Goal: Task Accomplishment & Management: Use online tool/utility

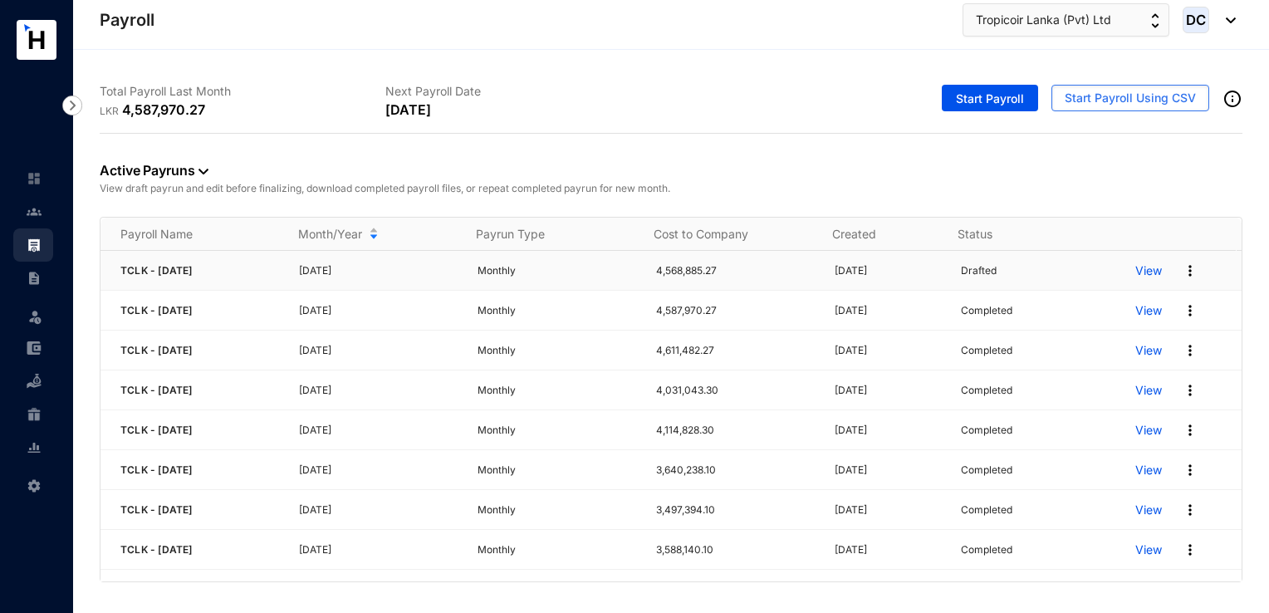
click at [1181, 276] on img at bounding box center [1189, 270] width 17 height 17
click at [1172, 174] on div "Active Payruns View draft payrun and edit before finalizing, download completed…" at bounding box center [671, 175] width 1142 height 83
click at [1181, 264] on img at bounding box center [1189, 270] width 17 height 17
click at [1185, 181] on p "View draft payrun and edit before finalizing, download completed payroll files,…" at bounding box center [671, 188] width 1142 height 17
click at [1181, 277] on img at bounding box center [1189, 270] width 17 height 17
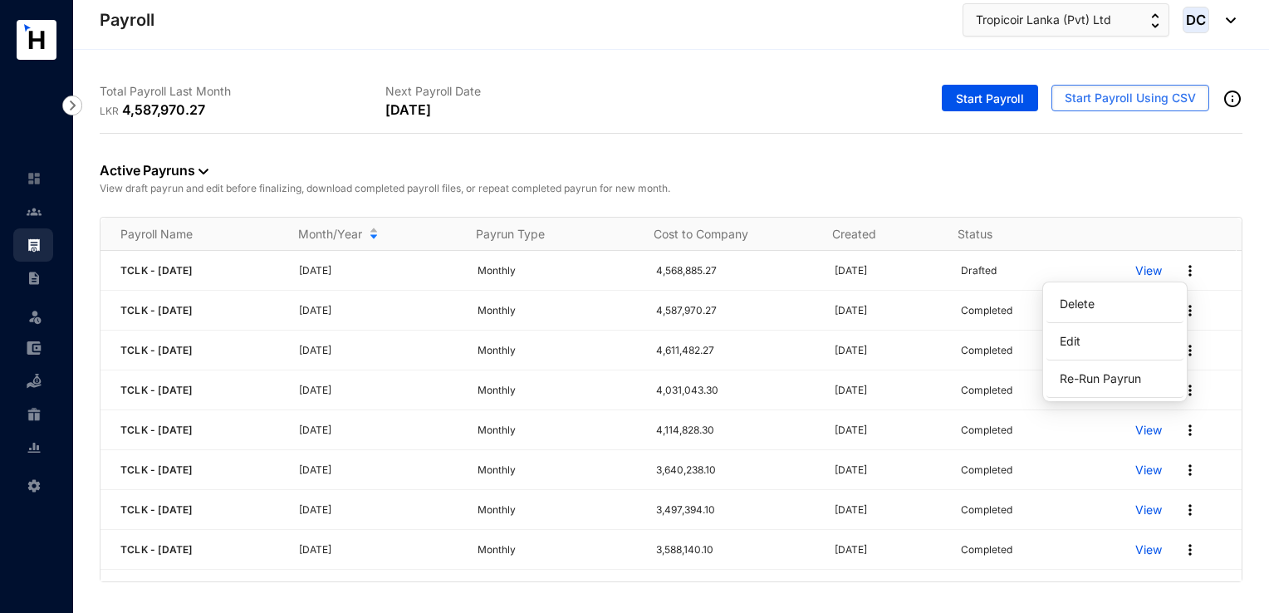
click at [1169, 202] on div "Active Payruns View draft payrun and edit before finalizing, download completed…" at bounding box center [671, 175] width 1142 height 83
click at [1181, 275] on img at bounding box center [1189, 270] width 17 height 17
click at [1099, 307] on p "Delete" at bounding box center [1114, 304] width 117 height 28
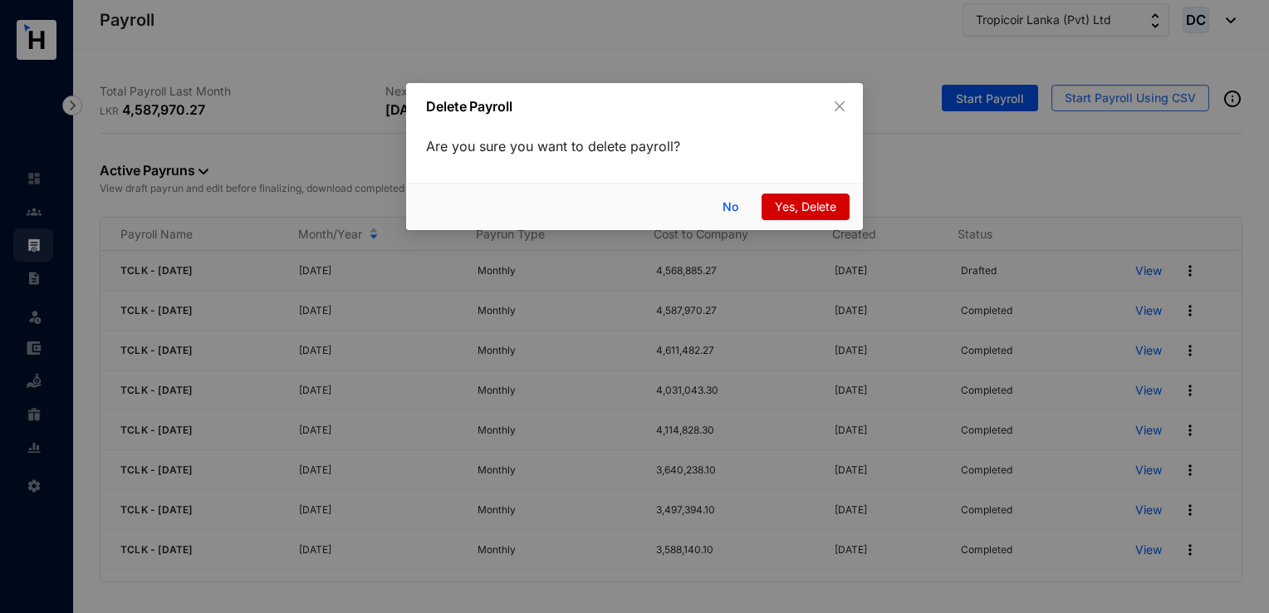
click at [794, 207] on span "Yes, Delete" at bounding box center [805, 207] width 61 height 18
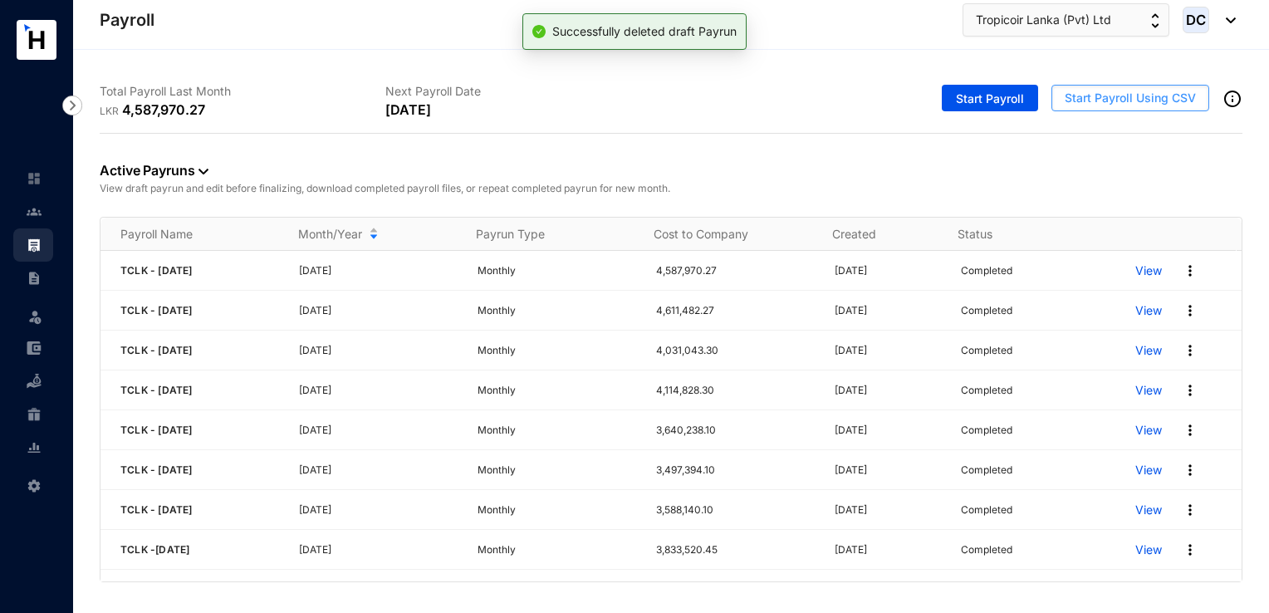
click at [1099, 95] on span "Start Payroll Using CSV" at bounding box center [1129, 98] width 131 height 17
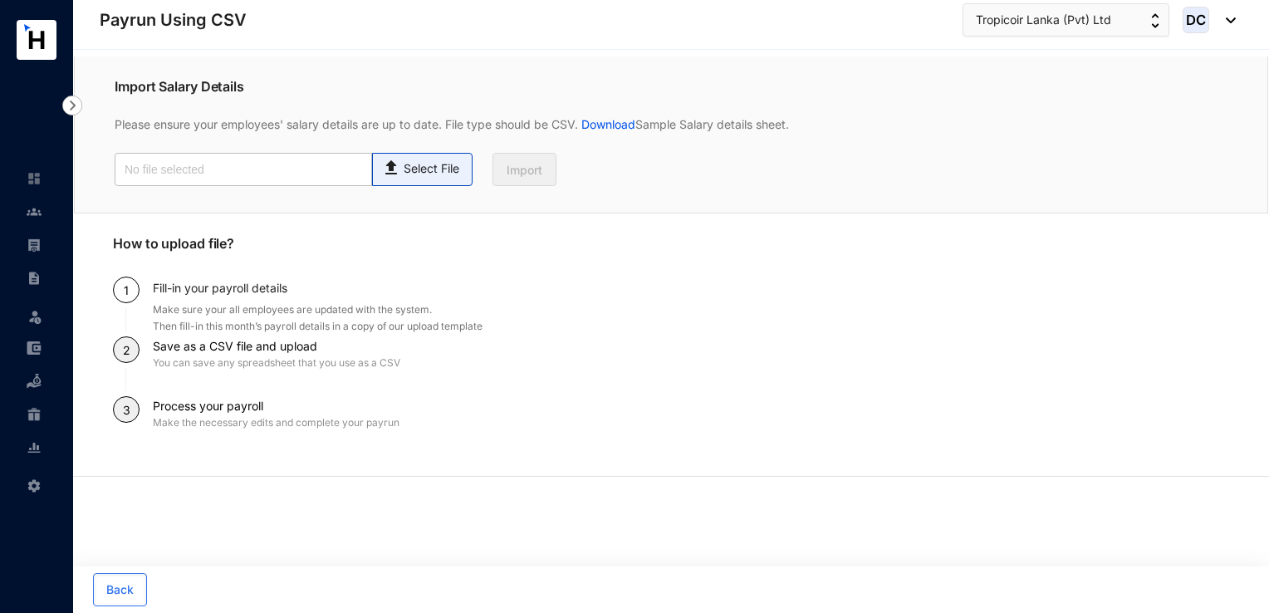
click at [433, 168] on p "Select File" at bounding box center [431, 168] width 56 height 17
click at [0, 0] on input "Select File" at bounding box center [0, 0] width 0 height 0
type input "Payroll Uploaded File- TCLK- [DATE].csv"
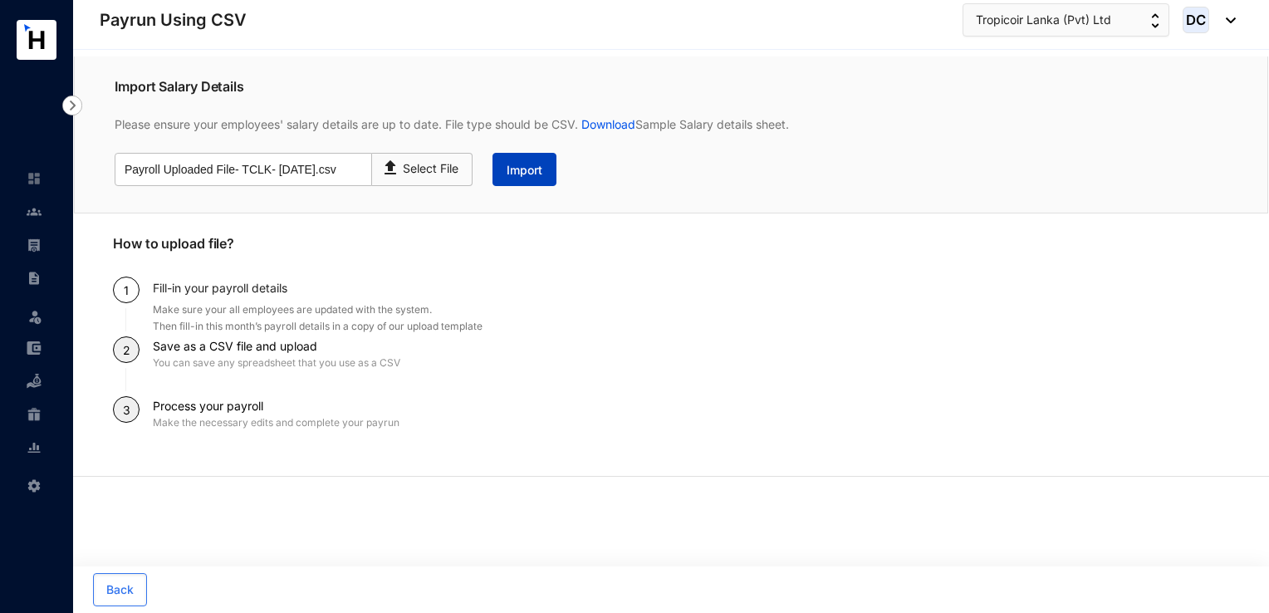
click at [530, 182] on button "Import" at bounding box center [524, 169] width 64 height 33
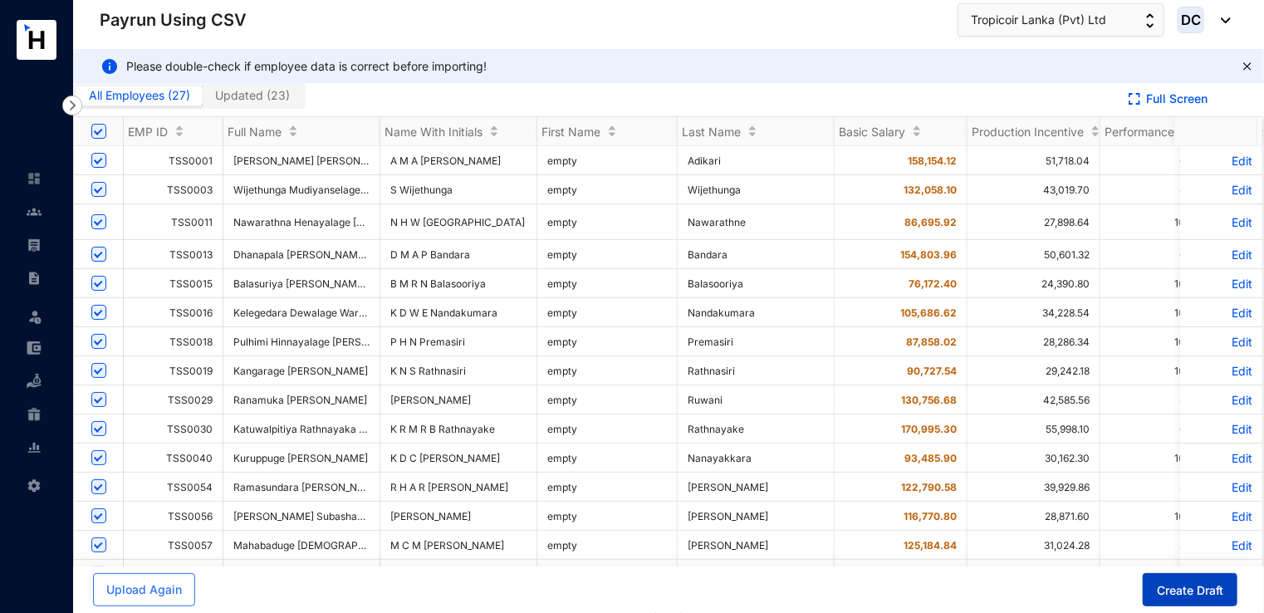
click at [1188, 599] on span "Create Draft" at bounding box center [1189, 590] width 66 height 17
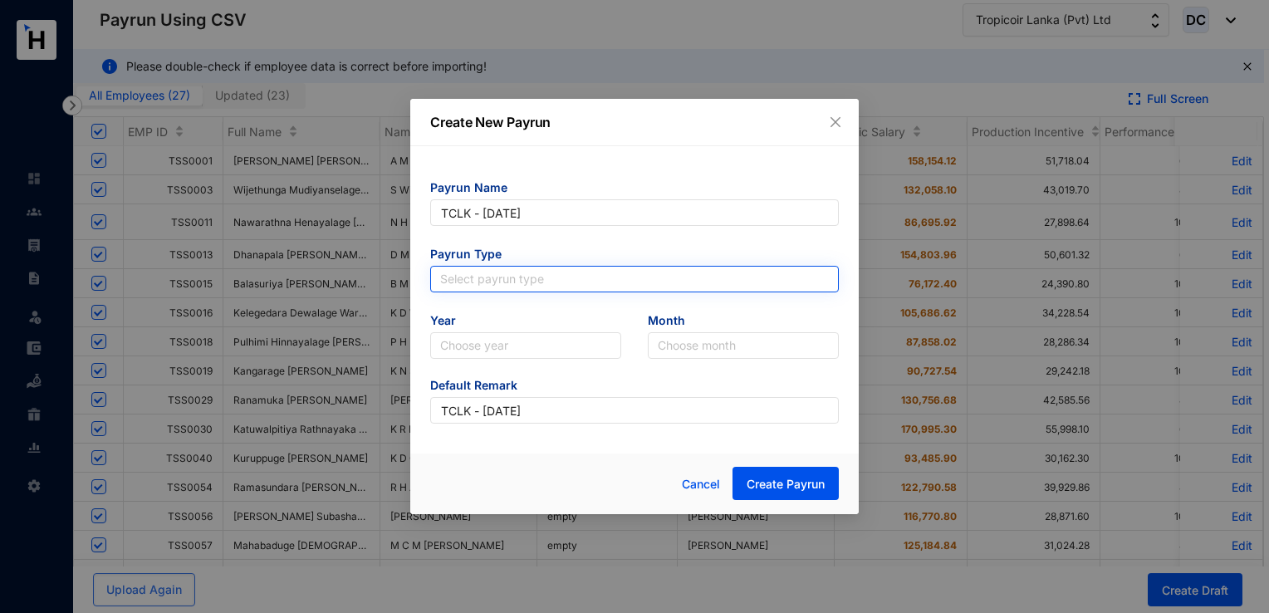
click at [551, 272] on input "search" at bounding box center [634, 278] width 389 height 25
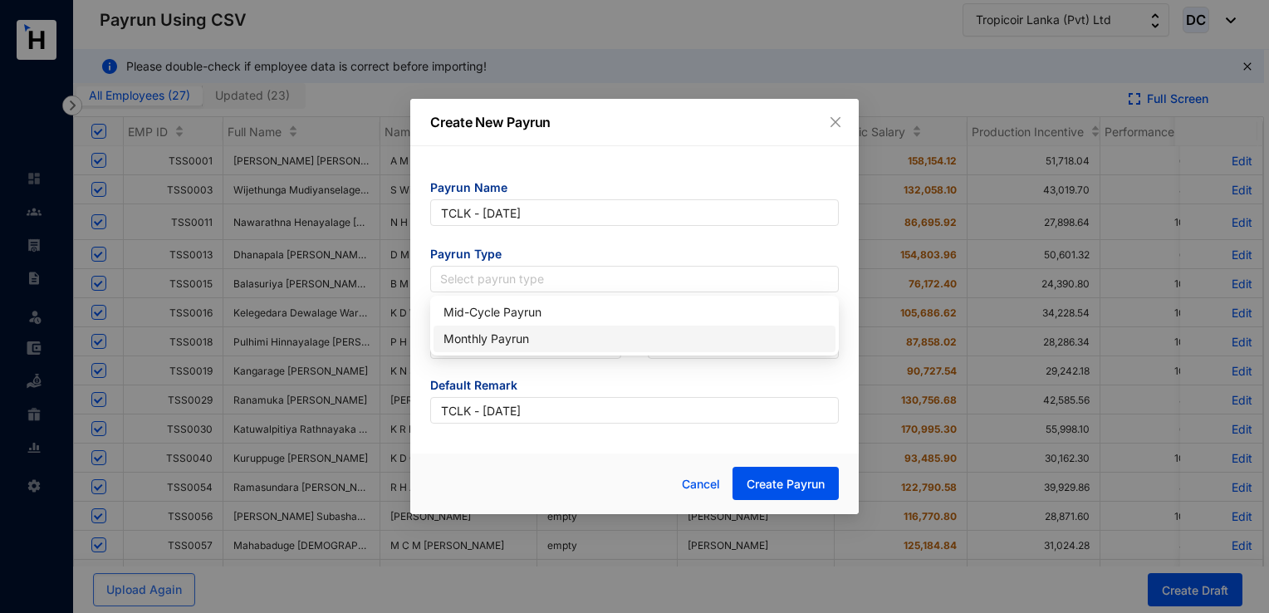
click at [513, 331] on div "Monthly Payrun" at bounding box center [634, 339] width 382 height 18
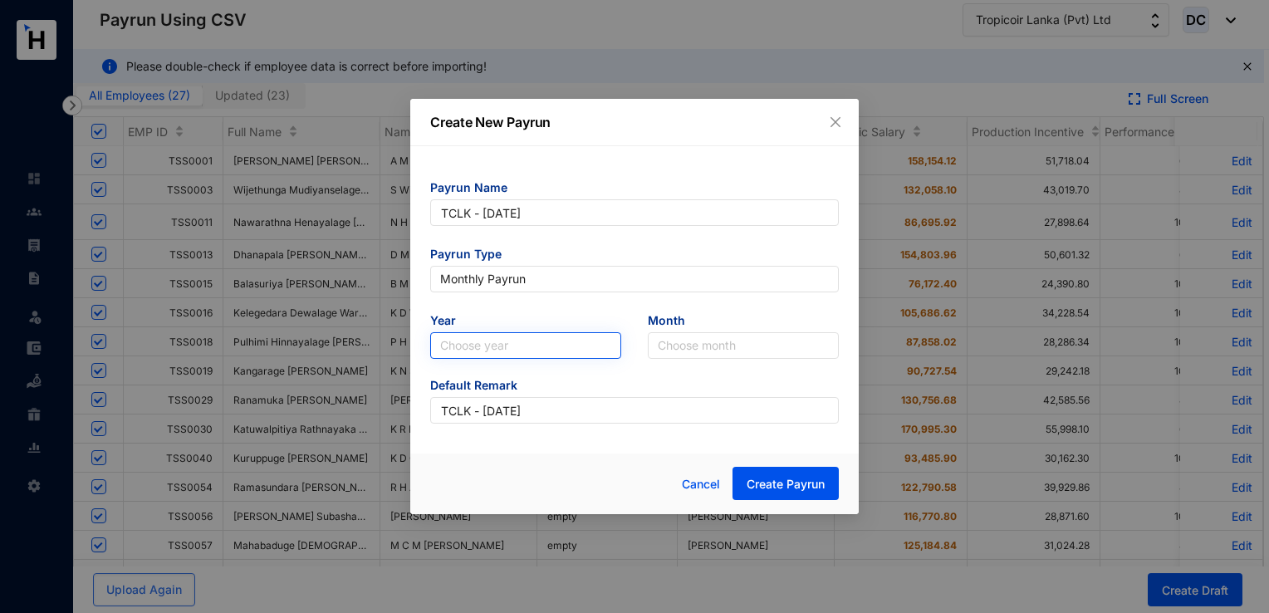
click at [575, 349] on input "search" at bounding box center [525, 345] width 171 height 25
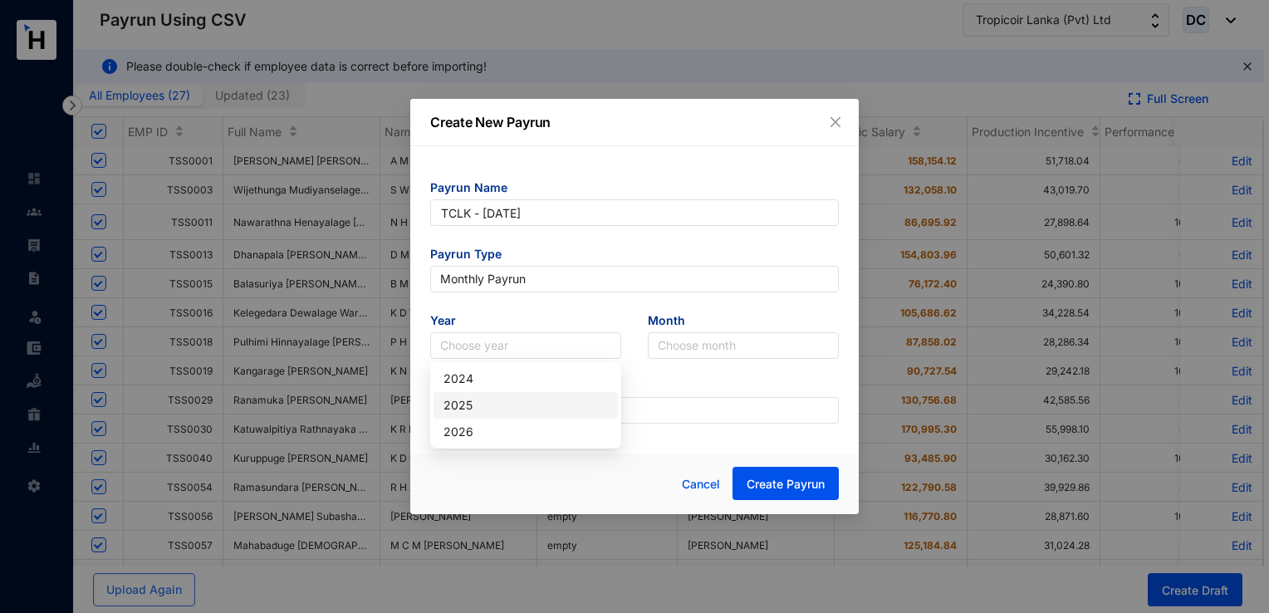
click at [498, 410] on div "2025" at bounding box center [525, 405] width 164 height 18
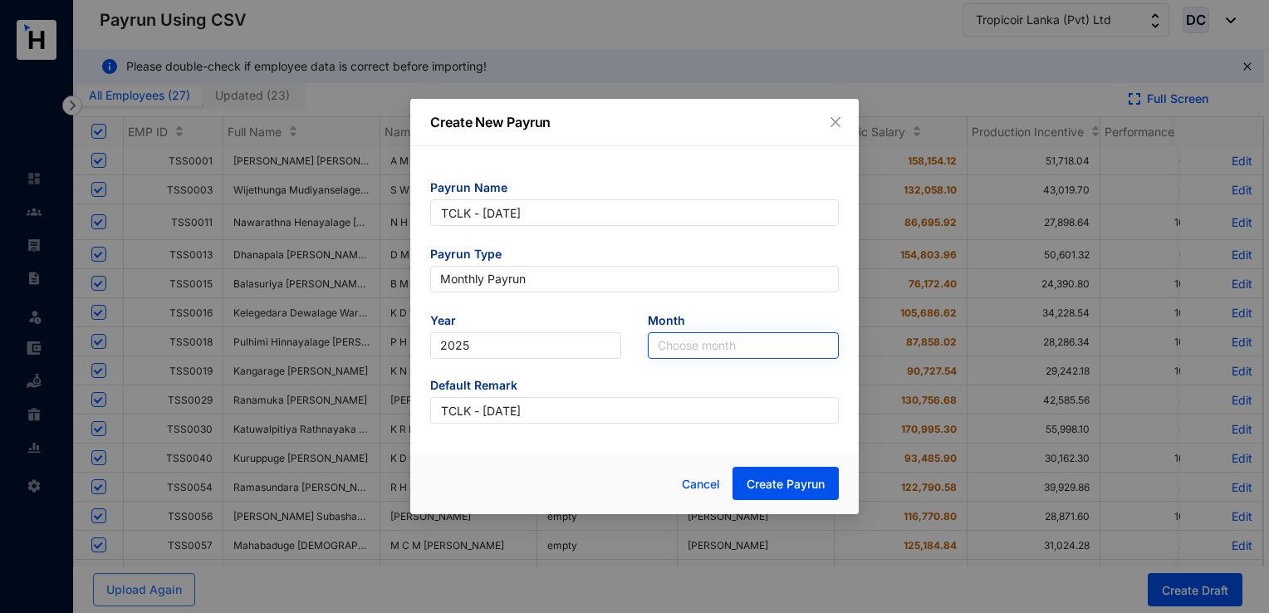
click at [658, 344] on input "search" at bounding box center [743, 345] width 171 height 25
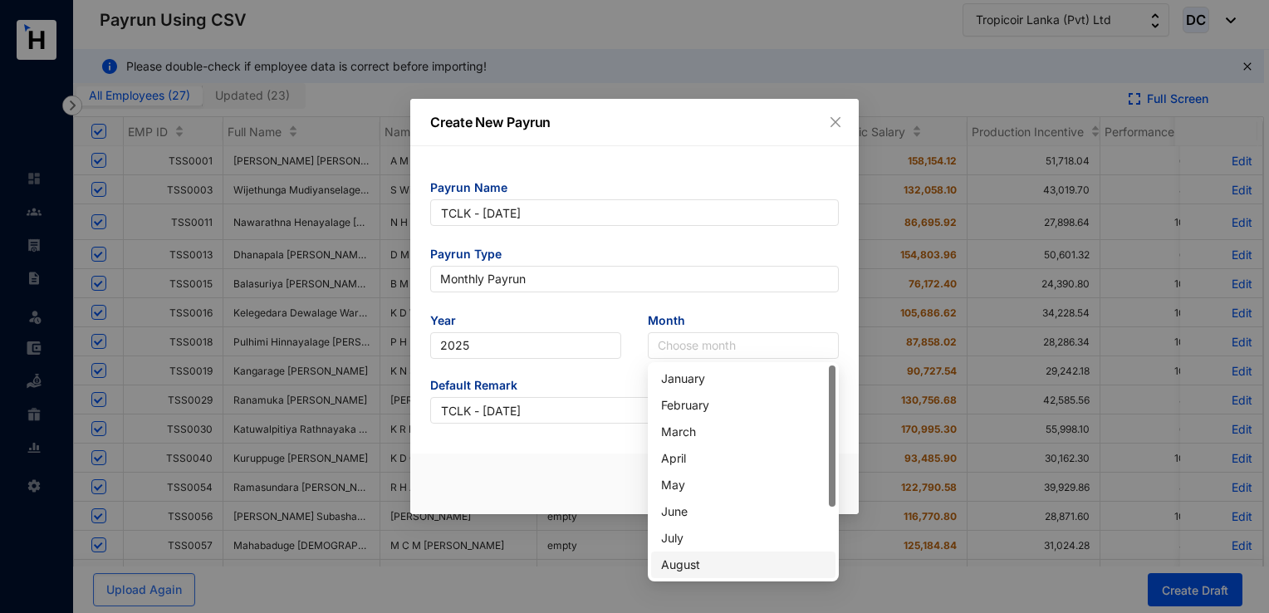
click at [677, 565] on div "August" at bounding box center [743, 564] width 164 height 18
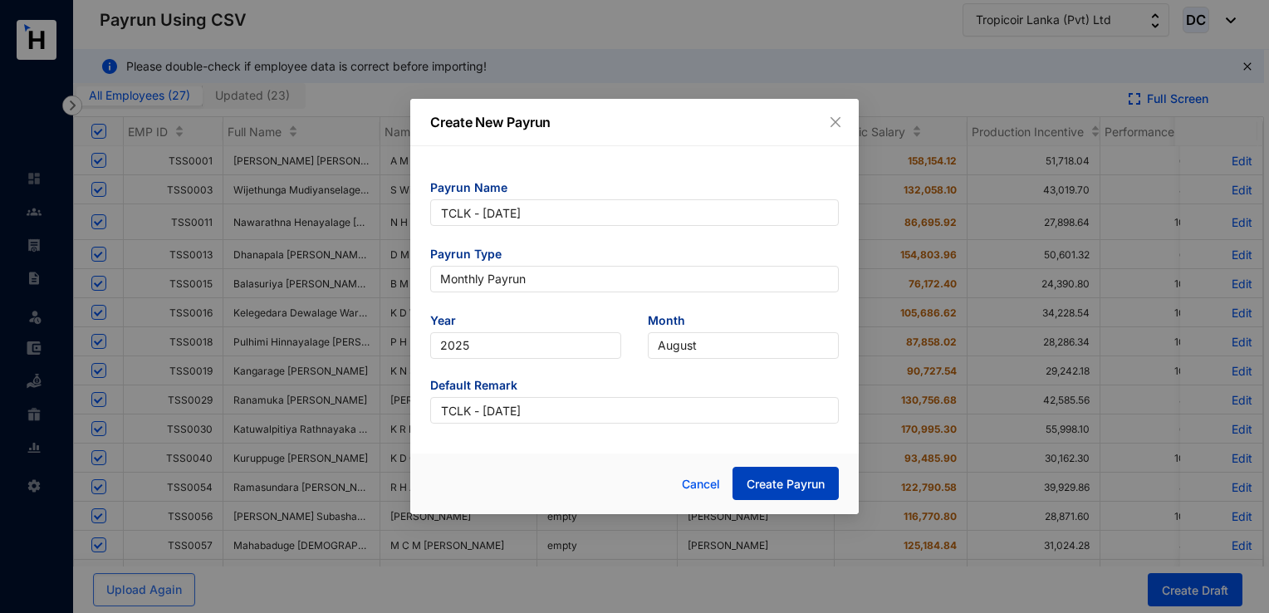
click at [800, 495] on button "Create Payrun" at bounding box center [785, 483] width 106 height 33
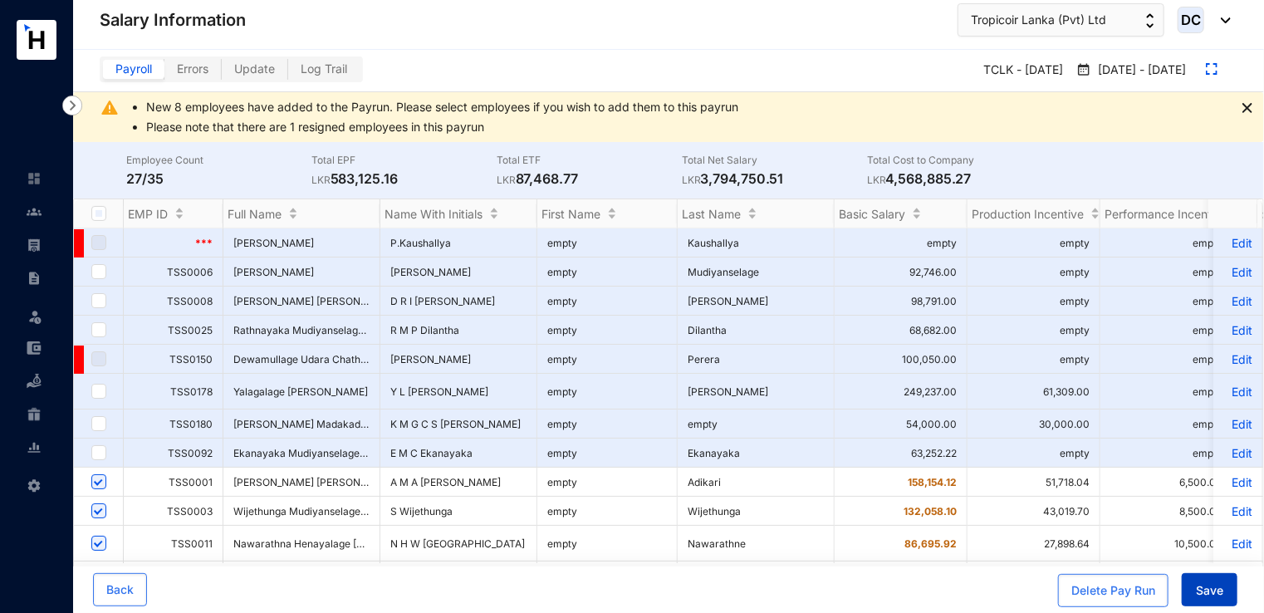
click at [1230, 591] on button "Save" at bounding box center [1209, 589] width 56 height 33
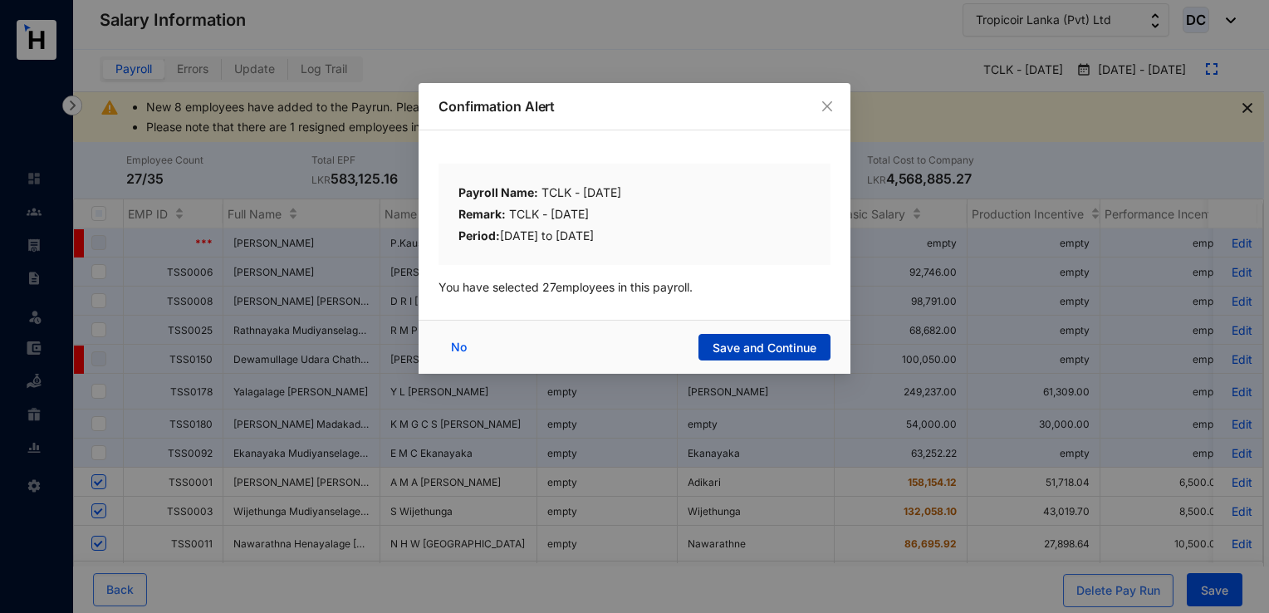
click at [757, 344] on span "Save and Continue" at bounding box center [764, 348] width 104 height 17
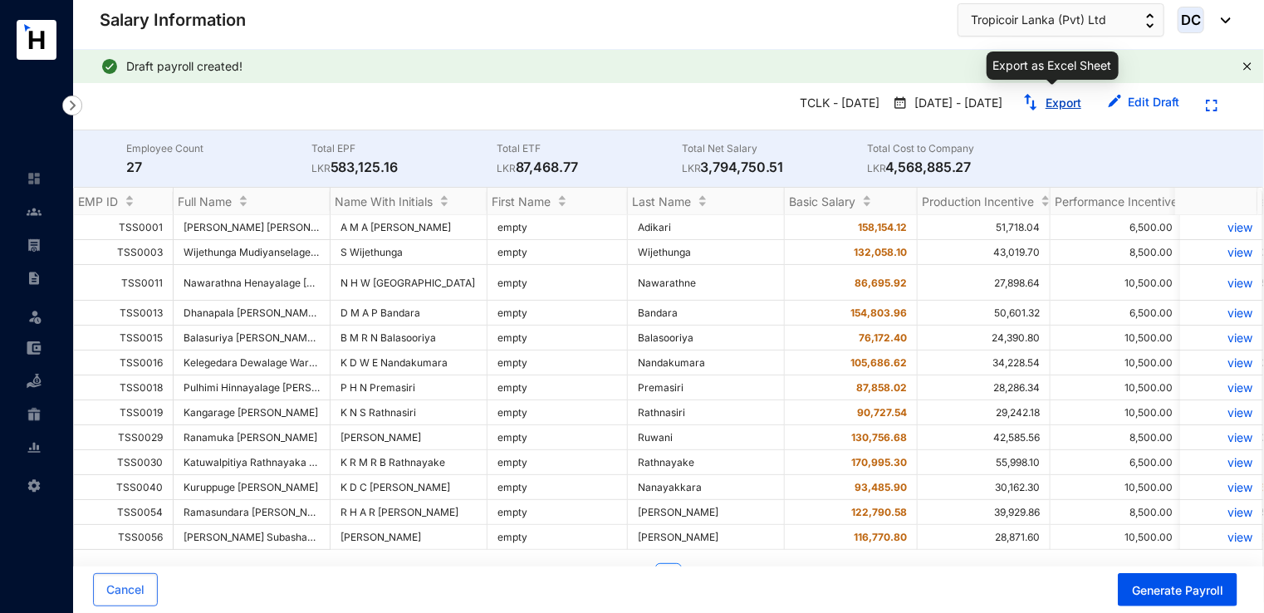
click at [1056, 109] on link "Export" at bounding box center [1063, 102] width 36 height 14
click at [110, 586] on span "Cancel" at bounding box center [125, 589] width 38 height 17
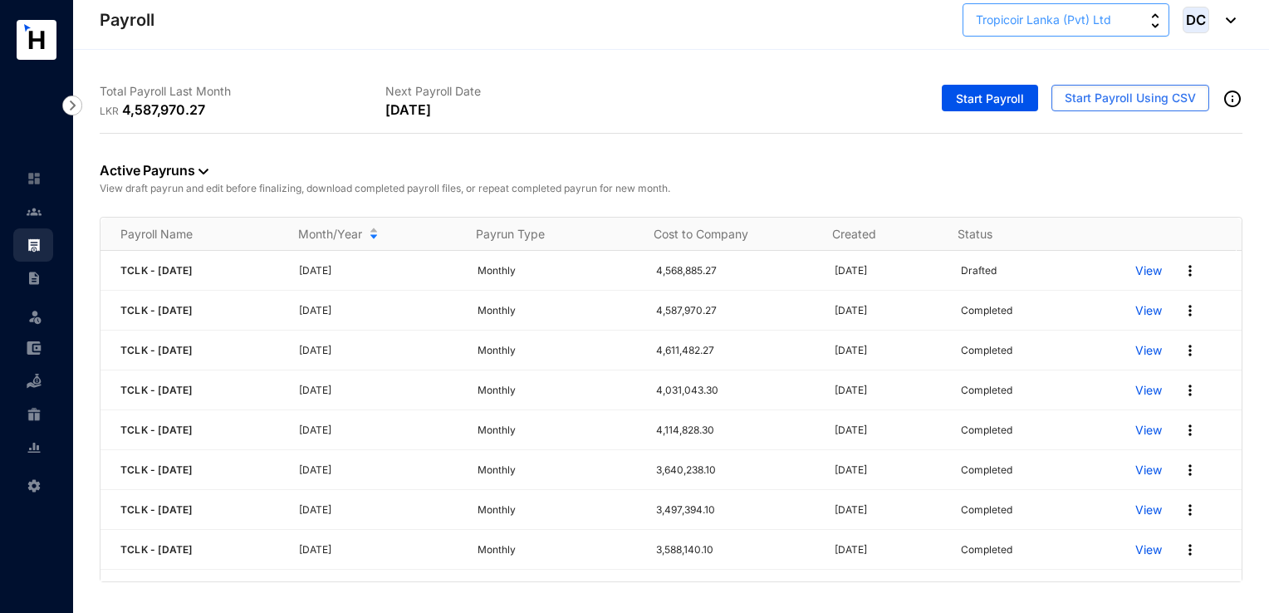
click at [1099, 15] on span "Tropicoir Lanka (Pvt) Ltd" at bounding box center [1043, 20] width 135 height 18
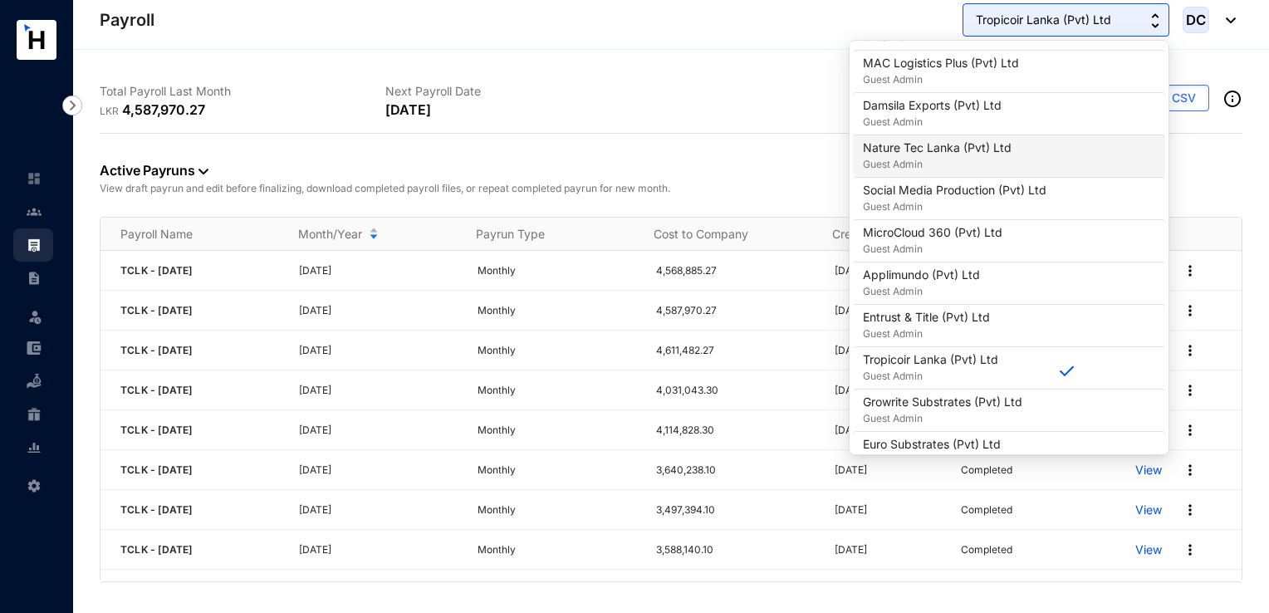
scroll to position [498, 0]
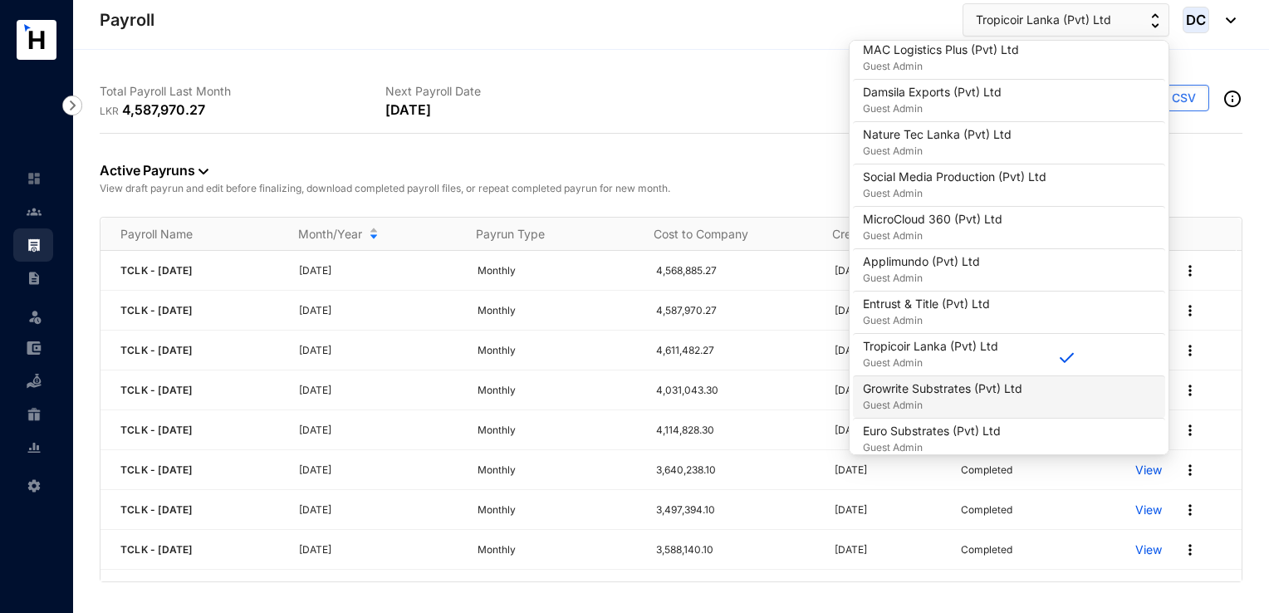
click at [936, 397] on p "Guest Admin" at bounding box center [942, 405] width 159 height 17
